Goal: Information Seeking & Learning: Learn about a topic

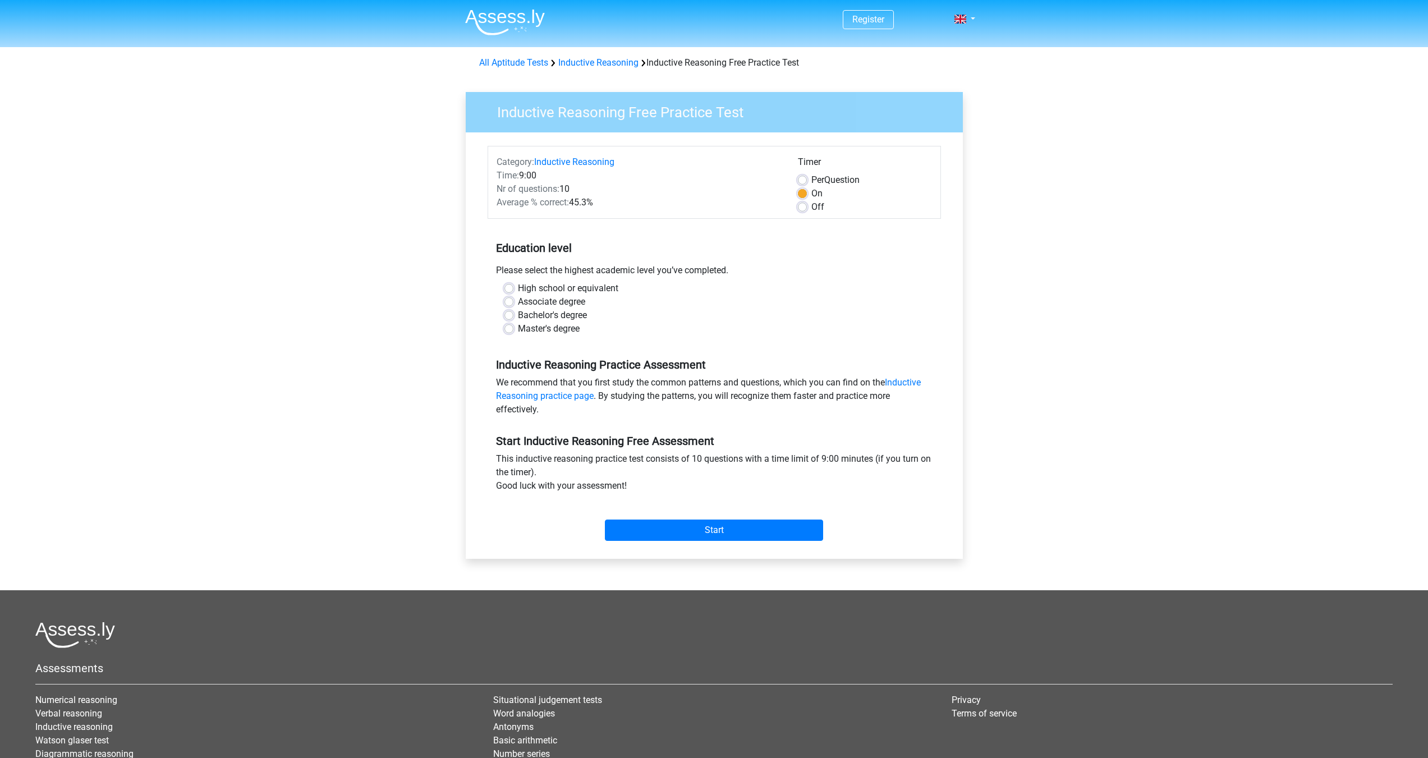
click at [548, 316] on label "Bachelor's degree" at bounding box center [552, 315] width 69 height 13
click at [513, 316] on input "Bachelor's degree" at bounding box center [508, 314] width 9 height 11
radio input "true"
click at [709, 525] on input "Start" at bounding box center [714, 530] width 218 height 21
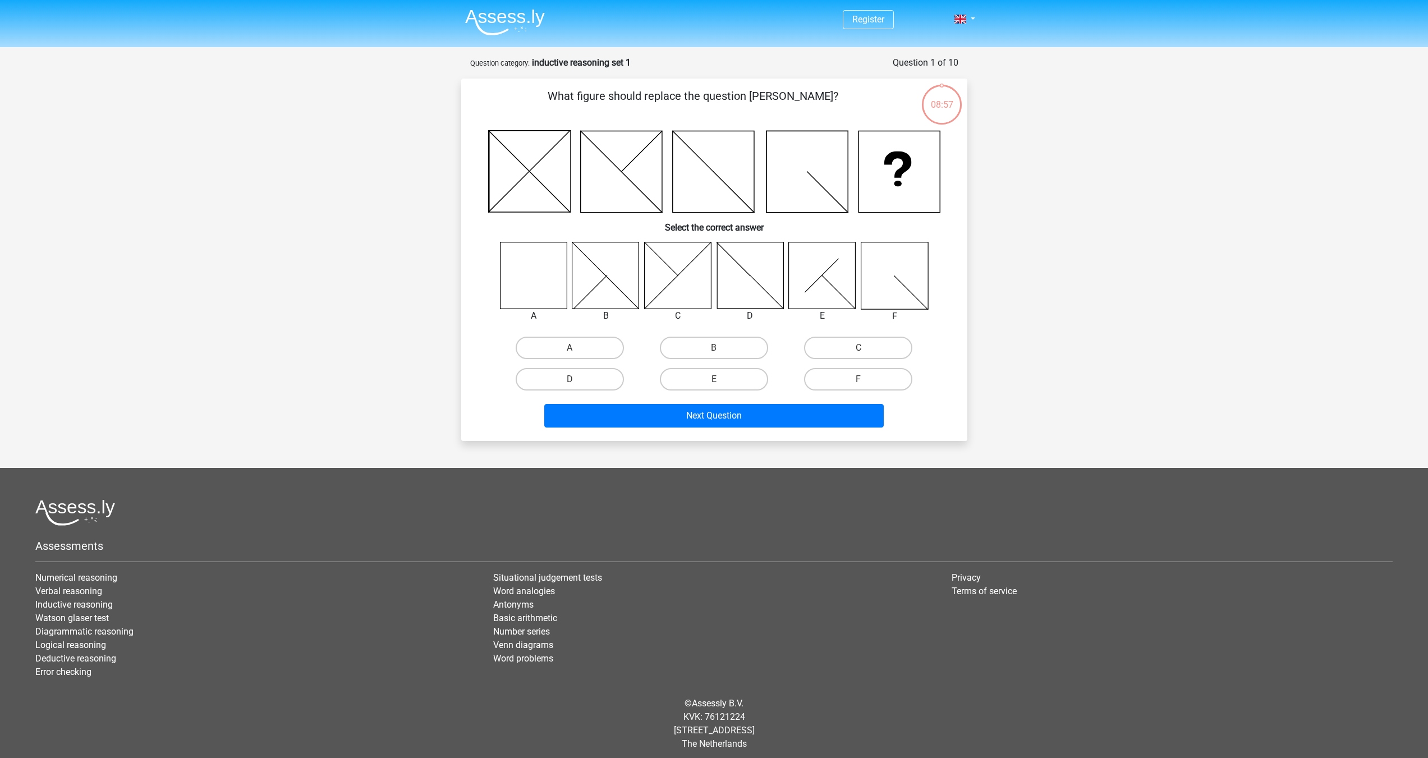
click at [527, 244] on icon at bounding box center [533, 275] width 67 height 67
click at [556, 342] on label "A" at bounding box center [570, 348] width 108 height 22
click at [570, 348] on input "A" at bounding box center [573, 351] width 7 height 7
radio input "true"
click at [644, 414] on button "Next Question" at bounding box center [713, 416] width 339 height 24
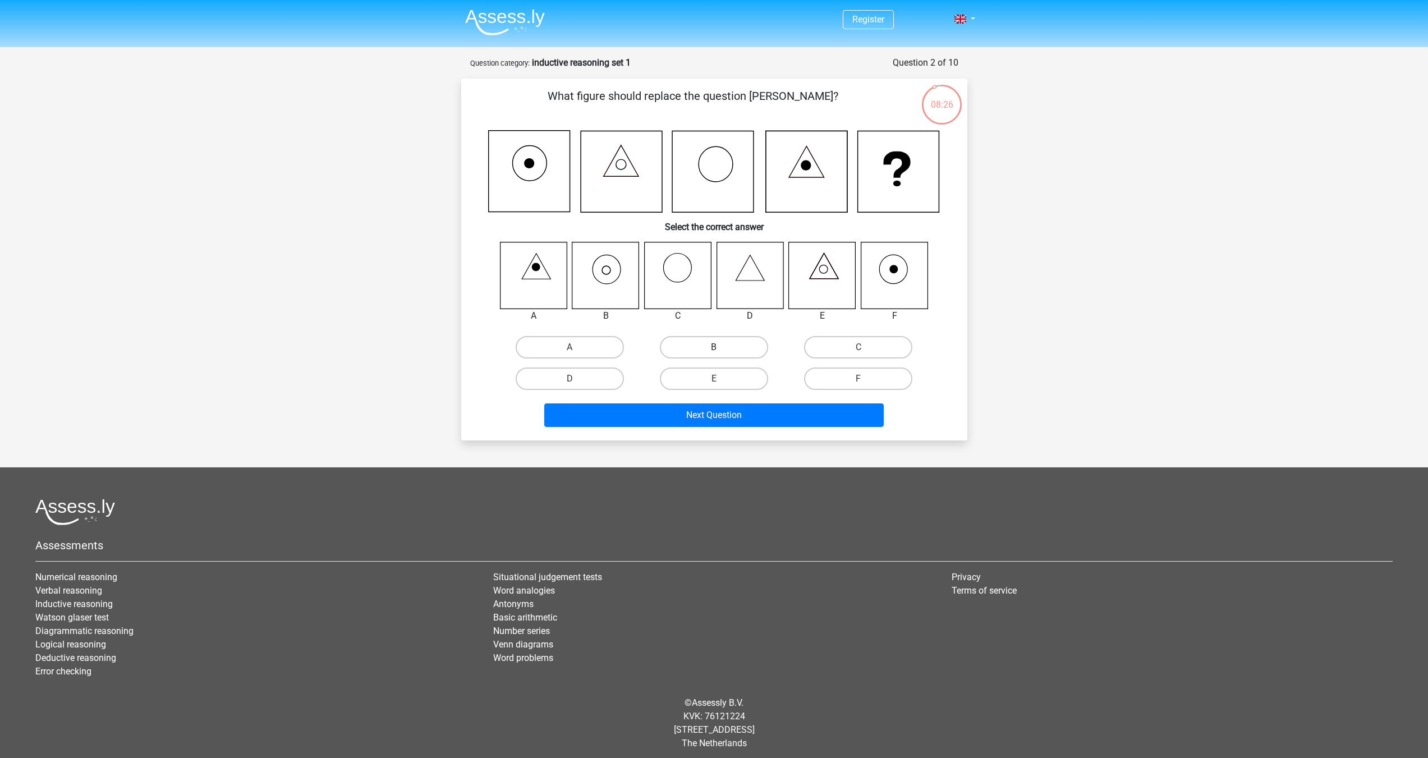
click at [724, 348] on label "B" at bounding box center [714, 347] width 108 height 22
click at [721, 348] on input "B" at bounding box center [717, 350] width 7 height 7
radio input "true"
click at [774, 414] on button "Next Question" at bounding box center [713, 415] width 339 height 24
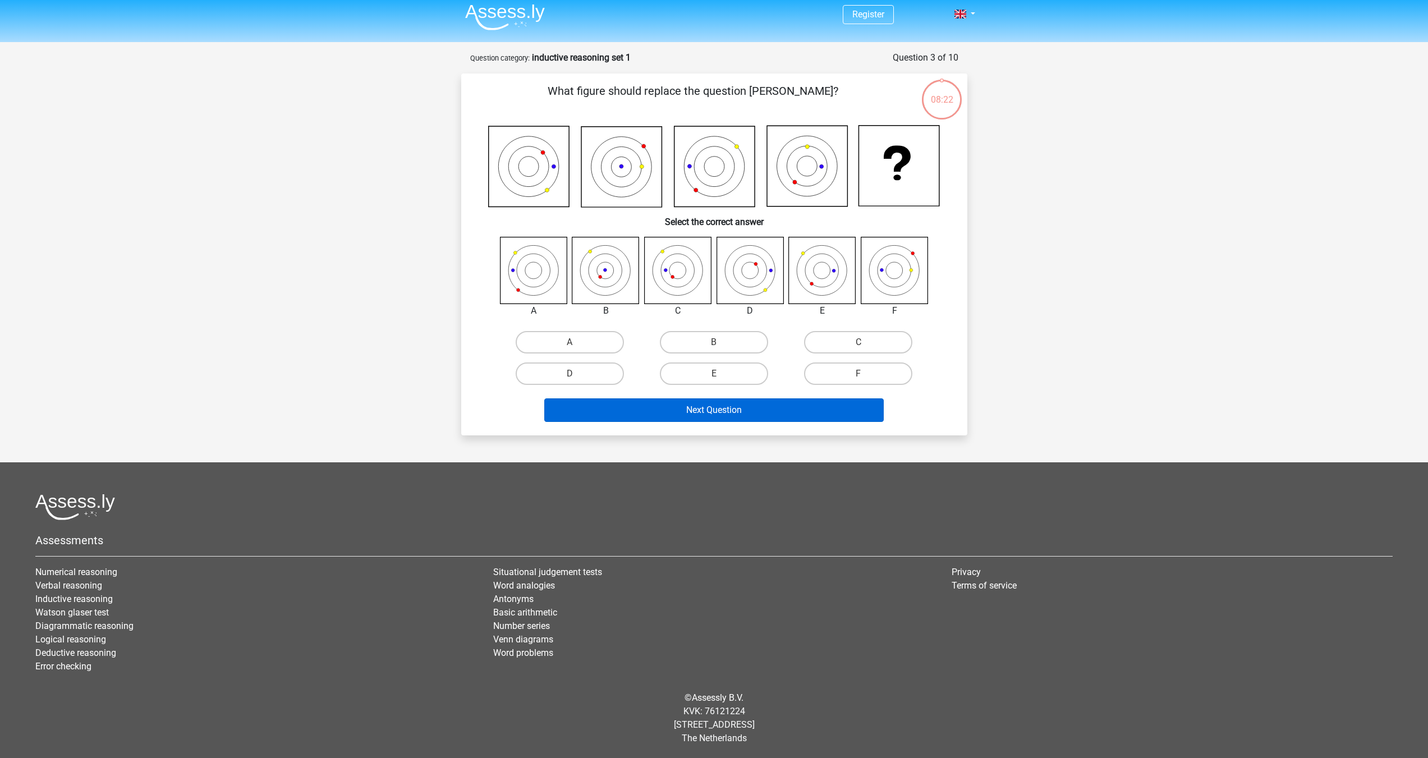
scroll to position [6, 0]
